Goal: Navigation & Orientation: Find specific page/section

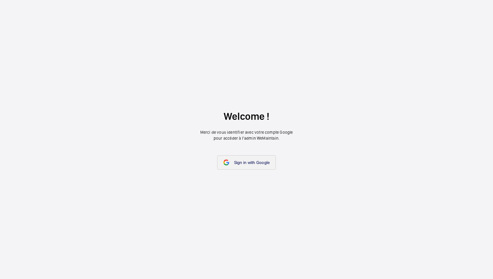
click at [263, 160] on span "Sign in with Google" at bounding box center [252, 162] width 36 height 5
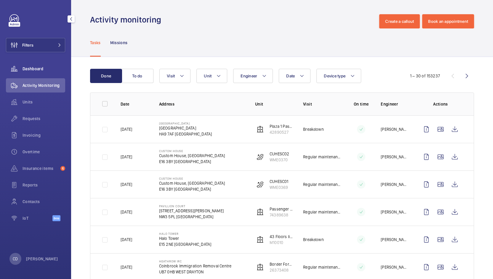
click at [43, 71] on span "Dashboard" at bounding box center [43, 69] width 43 height 6
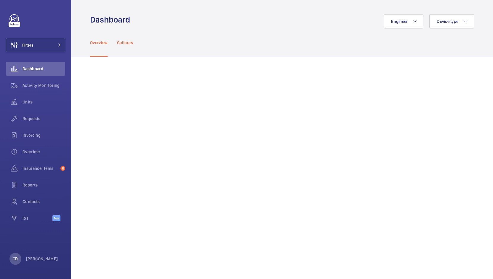
click at [127, 45] on p "Callouts" at bounding box center [125, 43] width 16 height 6
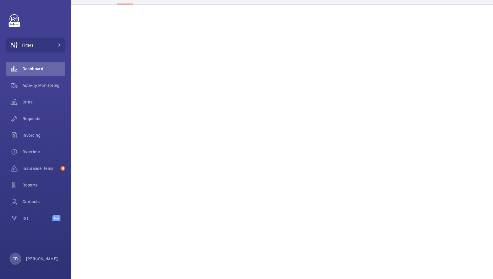
scroll to position [296, 0]
